Goal: Book appointment/travel/reservation

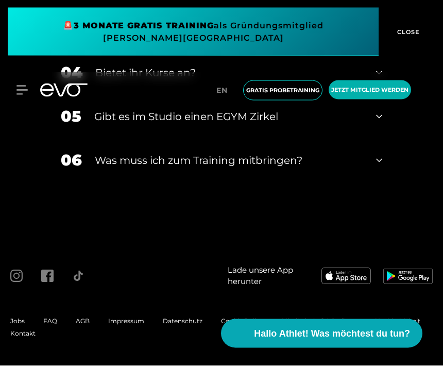
scroll to position [3815, 0]
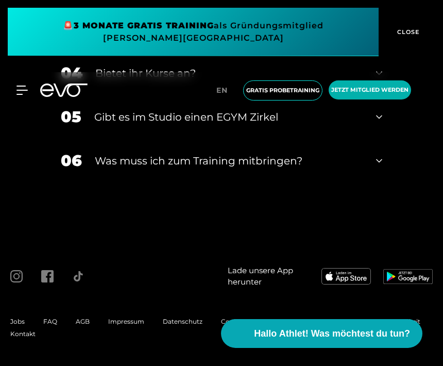
click at [390, 95] on div "04 Bietet ihr Kurse an?" at bounding box center [222, 73] width 342 height 44
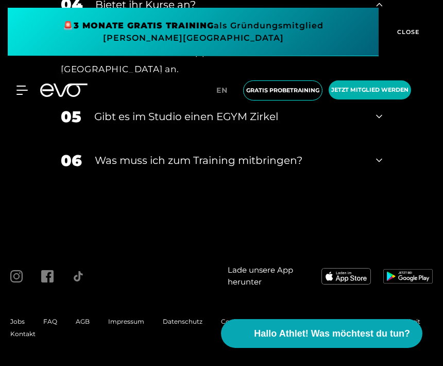
scroll to position [3865, 0]
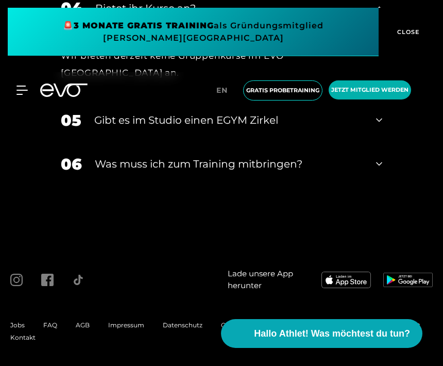
click at [383, 142] on div "05 Gibt es im Studio einen EGYM Zirkel" at bounding box center [222, 120] width 342 height 44
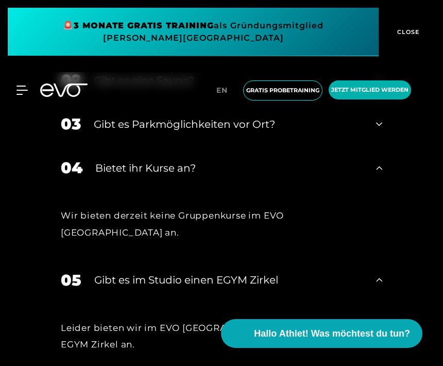
scroll to position [3704, 0]
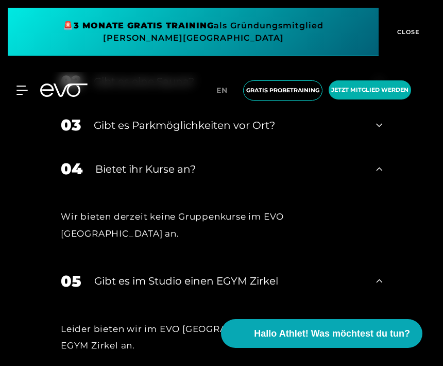
click at [274, 45] on div "Habt ihr auch an Feiertagen geöffnet?" at bounding box center [227, 37] width 272 height 15
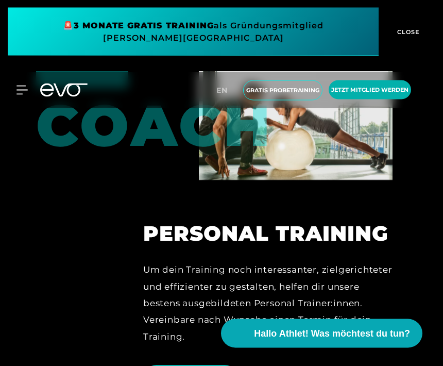
scroll to position [2495, 0]
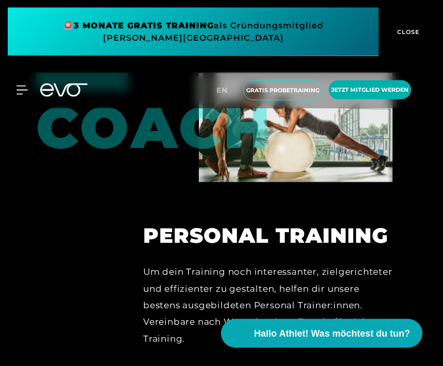
click at [317, 183] on img at bounding box center [296, 128] width 194 height 109
click at [354, 183] on img at bounding box center [296, 128] width 194 height 109
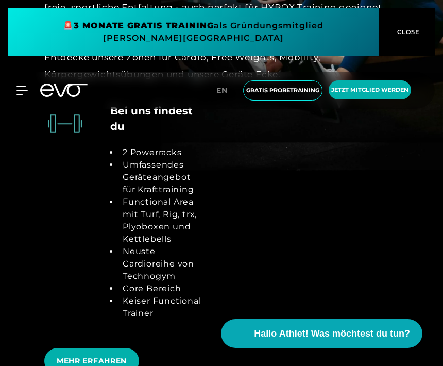
scroll to position [2097, 0]
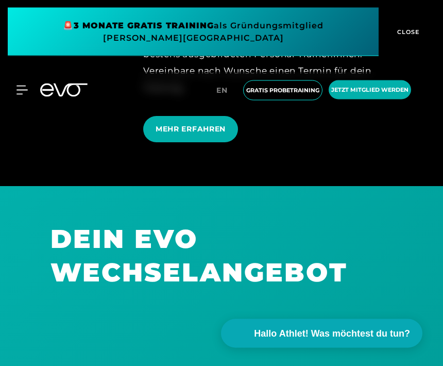
scroll to position [2749, 0]
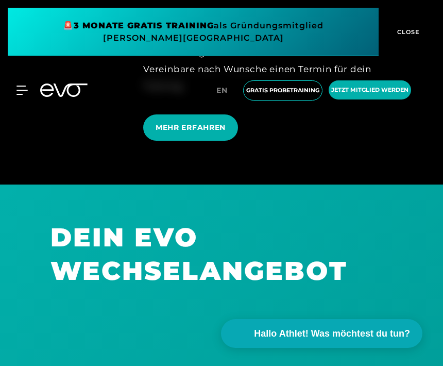
click at [215, 141] on span "MEHR ERFAHREN" at bounding box center [190, 127] width 95 height 26
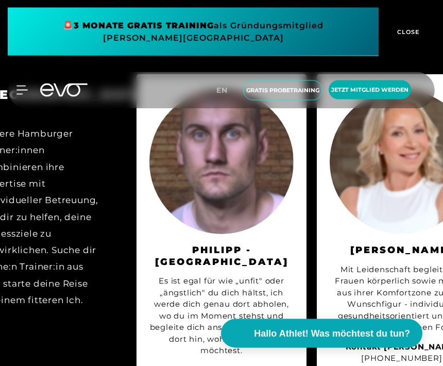
scroll to position [2019, 0]
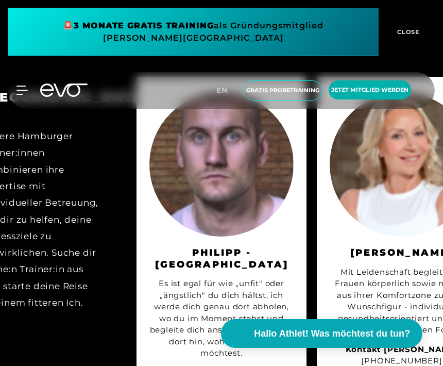
click at [388, 205] on img at bounding box center [402, 164] width 144 height 144
click at [411, 175] on img at bounding box center [402, 164] width 144 height 144
click at [410, 175] on img at bounding box center [402, 164] width 144 height 144
click at [391, 205] on img at bounding box center [402, 164] width 144 height 144
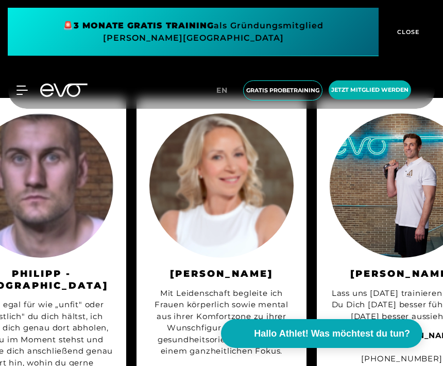
scroll to position [1999, 0]
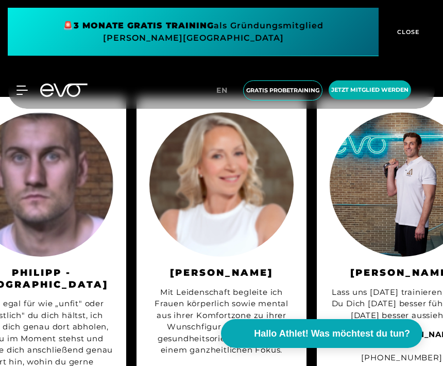
click at [257, 205] on img at bounding box center [221, 184] width 144 height 144
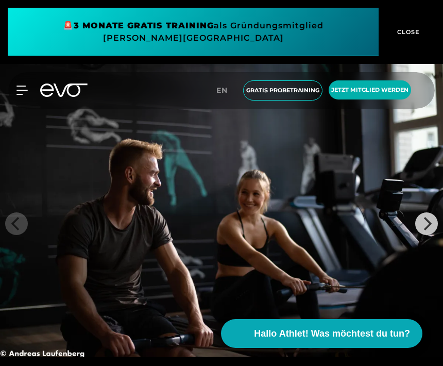
scroll to position [1638, 0]
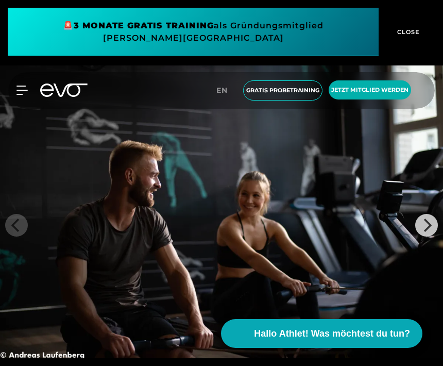
click at [279, 92] on span "Gratis Probetraining" at bounding box center [282, 90] width 73 height 9
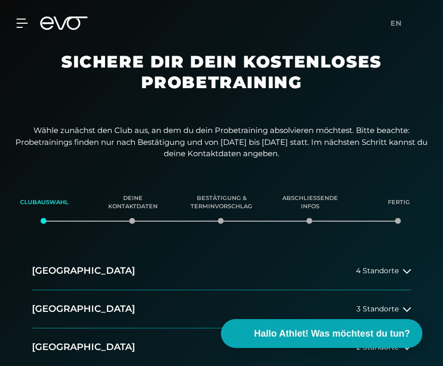
click at [112, 310] on button "Berlin 3 Standorte" at bounding box center [221, 309] width 379 height 38
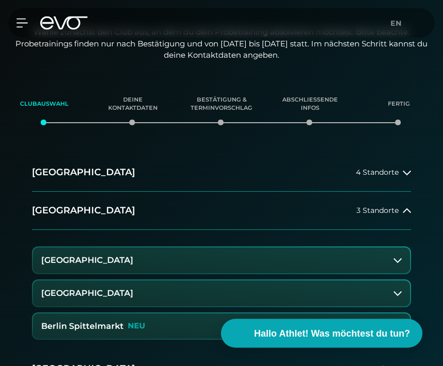
scroll to position [103, 0]
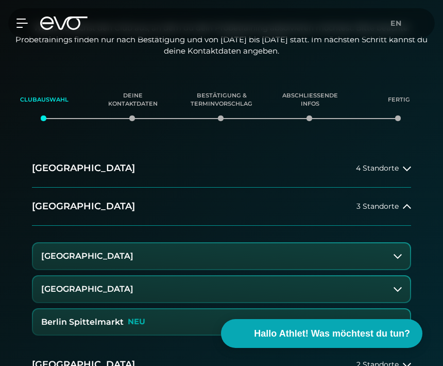
click at [298, 254] on button "[GEOGRAPHIC_DATA]" at bounding box center [221, 256] width 377 height 26
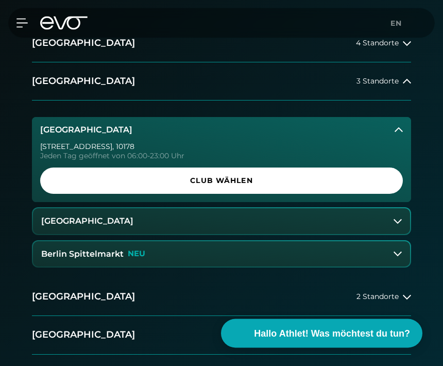
scroll to position [232, 0]
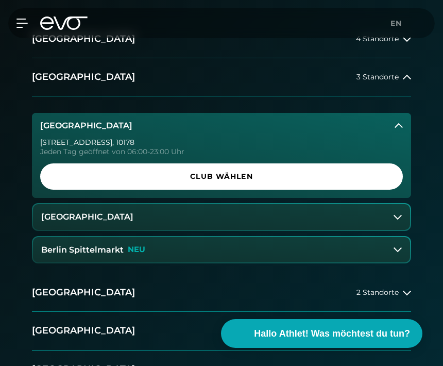
click at [301, 187] on span "Club wählen" at bounding box center [221, 176] width 363 height 26
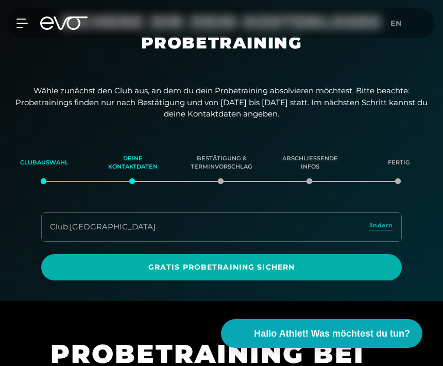
scroll to position [0, 0]
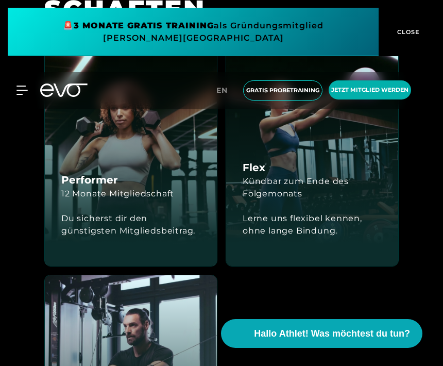
scroll to position [2613, 0]
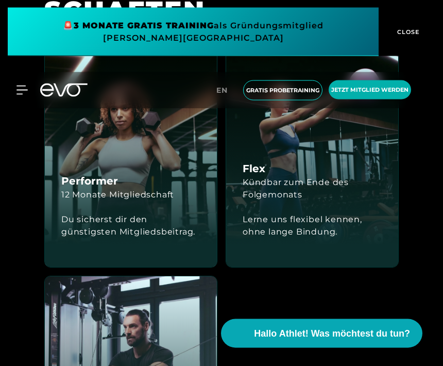
click at [300, 217] on div "Flex Kündbar zum Ende des Folgemonats Lerne uns flexibel kennen, ohne lange Bin…" at bounding box center [312, 158] width 172 height 219
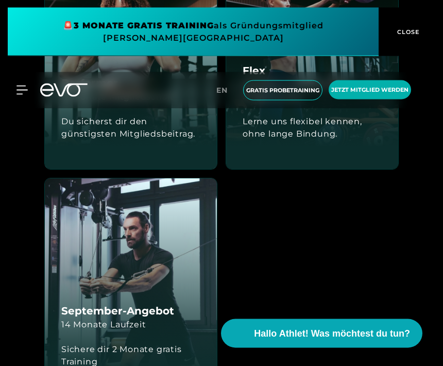
scroll to position [2716, 0]
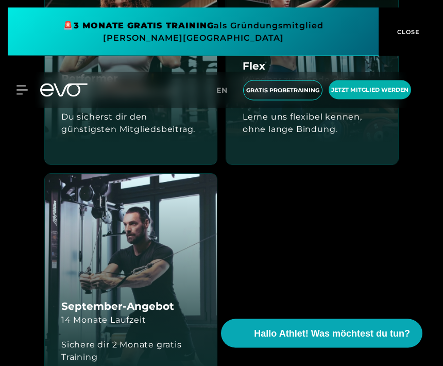
click at [353, 136] on div "Lerne uns flexibel kennen, ohne lange Bindung." at bounding box center [312, 123] width 139 height 25
click at [346, 136] on div "Lerne uns flexibel kennen, ohne lange Bindung." at bounding box center [312, 123] width 139 height 25
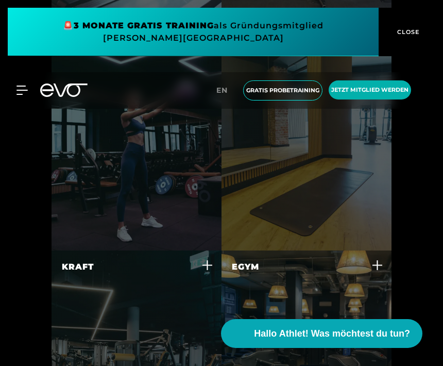
scroll to position [3595, 0]
